Goal: Find contact information: Find contact information

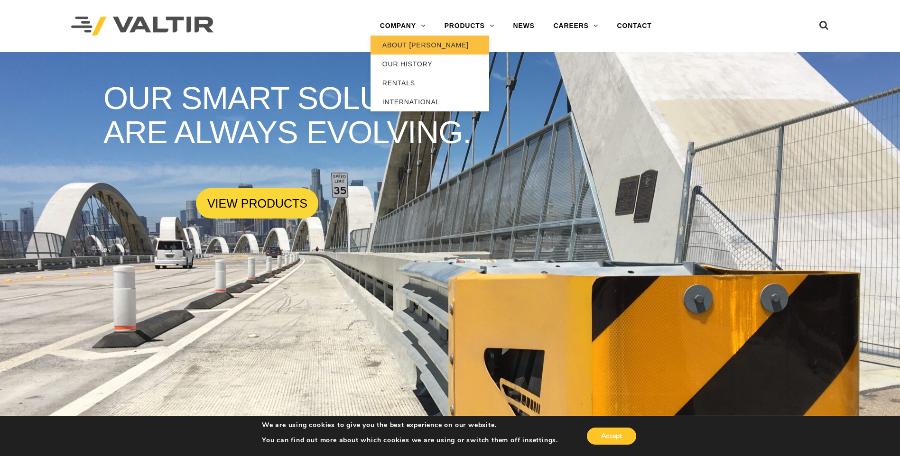
click at [427, 45] on link "ABOUT [PERSON_NAME]" at bounding box center [429, 45] width 119 height 19
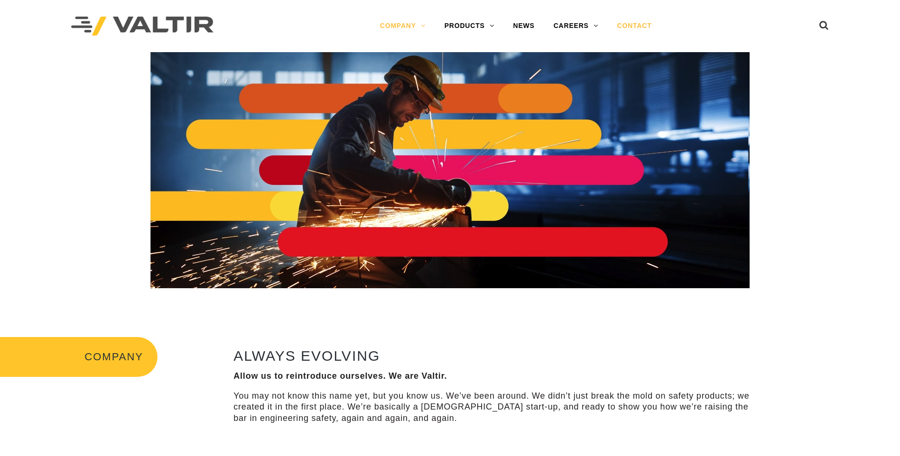
click at [648, 26] on link "CONTACT" at bounding box center [634, 26] width 54 height 19
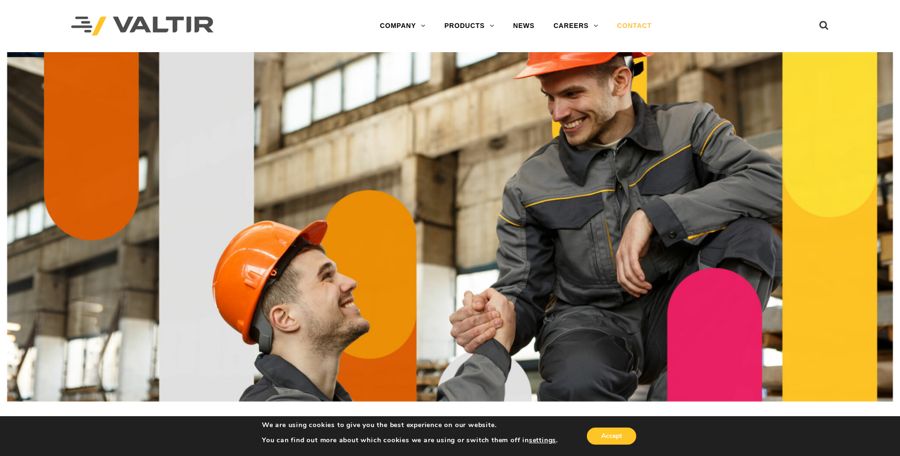
click at [641, 24] on link "CONTACT" at bounding box center [634, 26] width 54 height 19
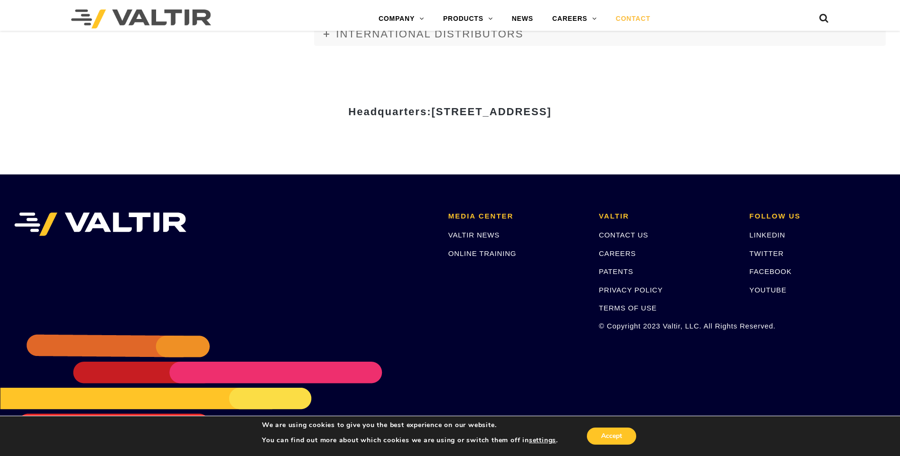
scroll to position [1295, 0]
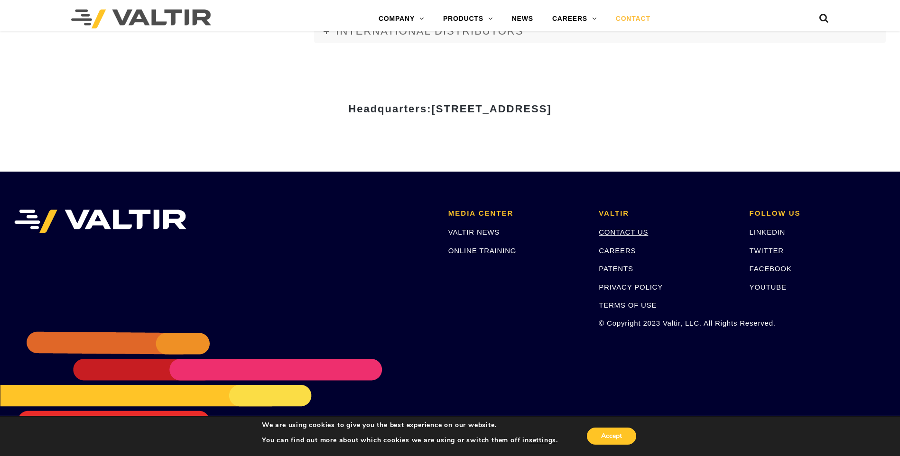
click at [625, 231] on link "CONTACT US" at bounding box center [622, 232] width 49 height 8
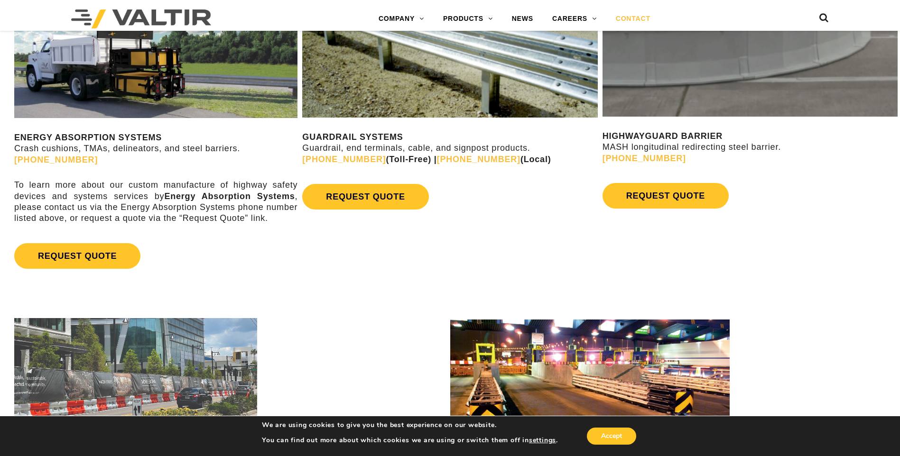
scroll to position [616, 0]
